Goal: Information Seeking & Learning: Learn about a topic

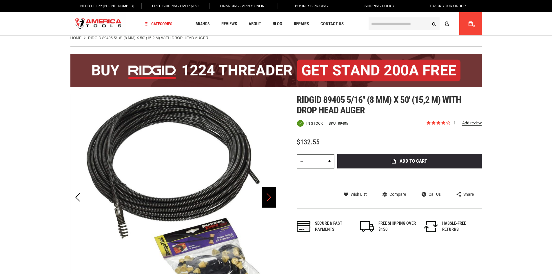
click at [271, 197] on div "Next" at bounding box center [269, 197] width 14 height 20
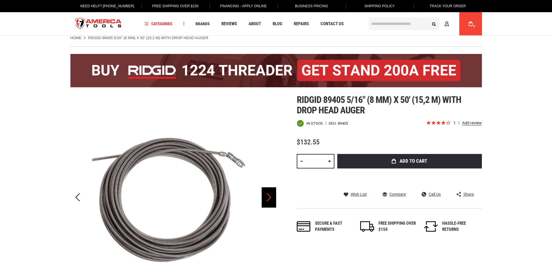
click at [271, 197] on div "Next" at bounding box center [269, 197] width 14 height 20
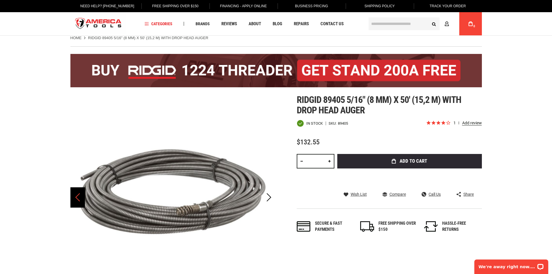
click at [74, 198] on div "Previous" at bounding box center [77, 197] width 14 height 20
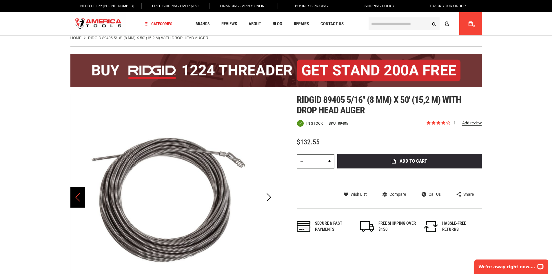
click at [74, 197] on div "Previous" at bounding box center [77, 197] width 14 height 20
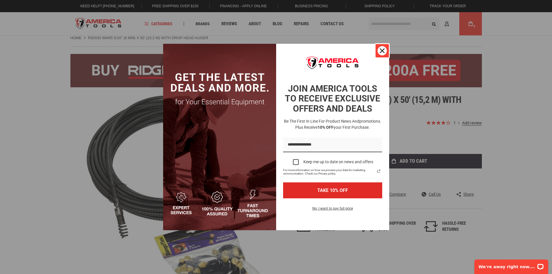
click at [384, 44] on button "Close" at bounding box center [382, 51] width 14 height 14
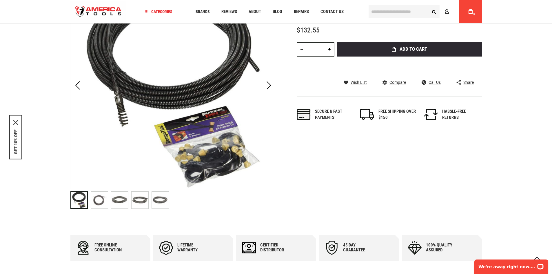
scroll to position [150, 0]
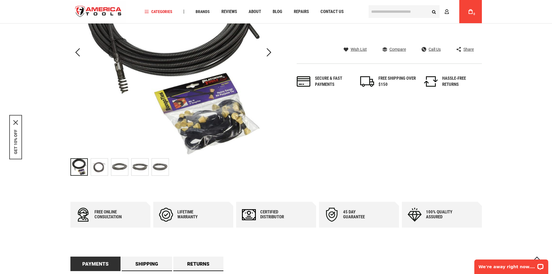
click at [99, 169] on img at bounding box center [99, 167] width 17 height 17
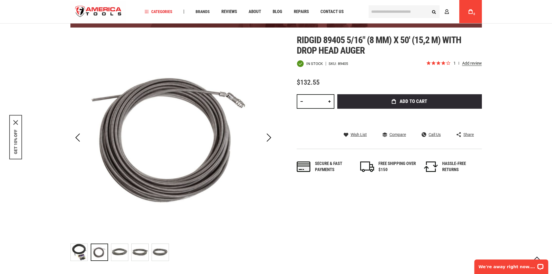
scroll to position [63, 0]
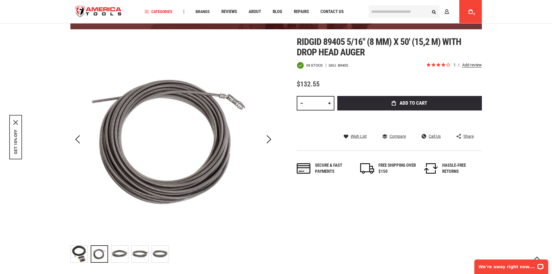
click at [120, 254] on img at bounding box center [119, 253] width 17 height 17
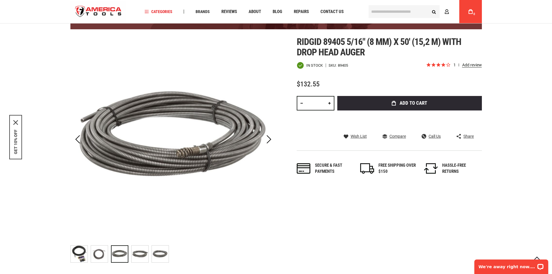
click at [163, 259] on img at bounding box center [160, 253] width 17 height 17
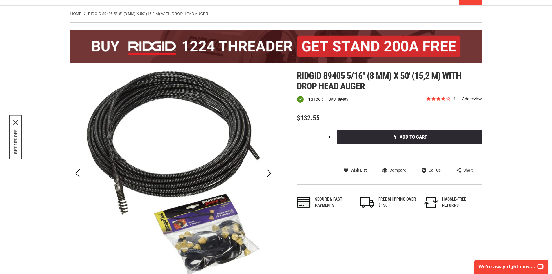
scroll to position [58, 0]
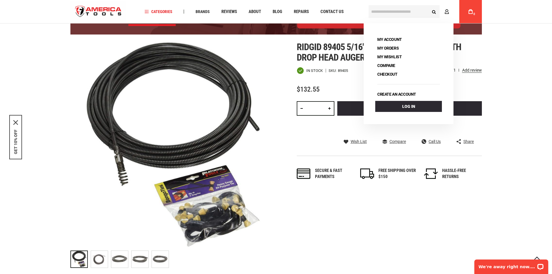
drag, startPoint x: 405, startPoint y: 245, endPoint x: 402, endPoint y: 244, distance: 3.0
click at [404, 245] on div "Skip to the end of the images gallery Skip to the beginning of the images galle…" at bounding box center [276, 156] width 412 height 229
